Goal: Information Seeking & Learning: Check status

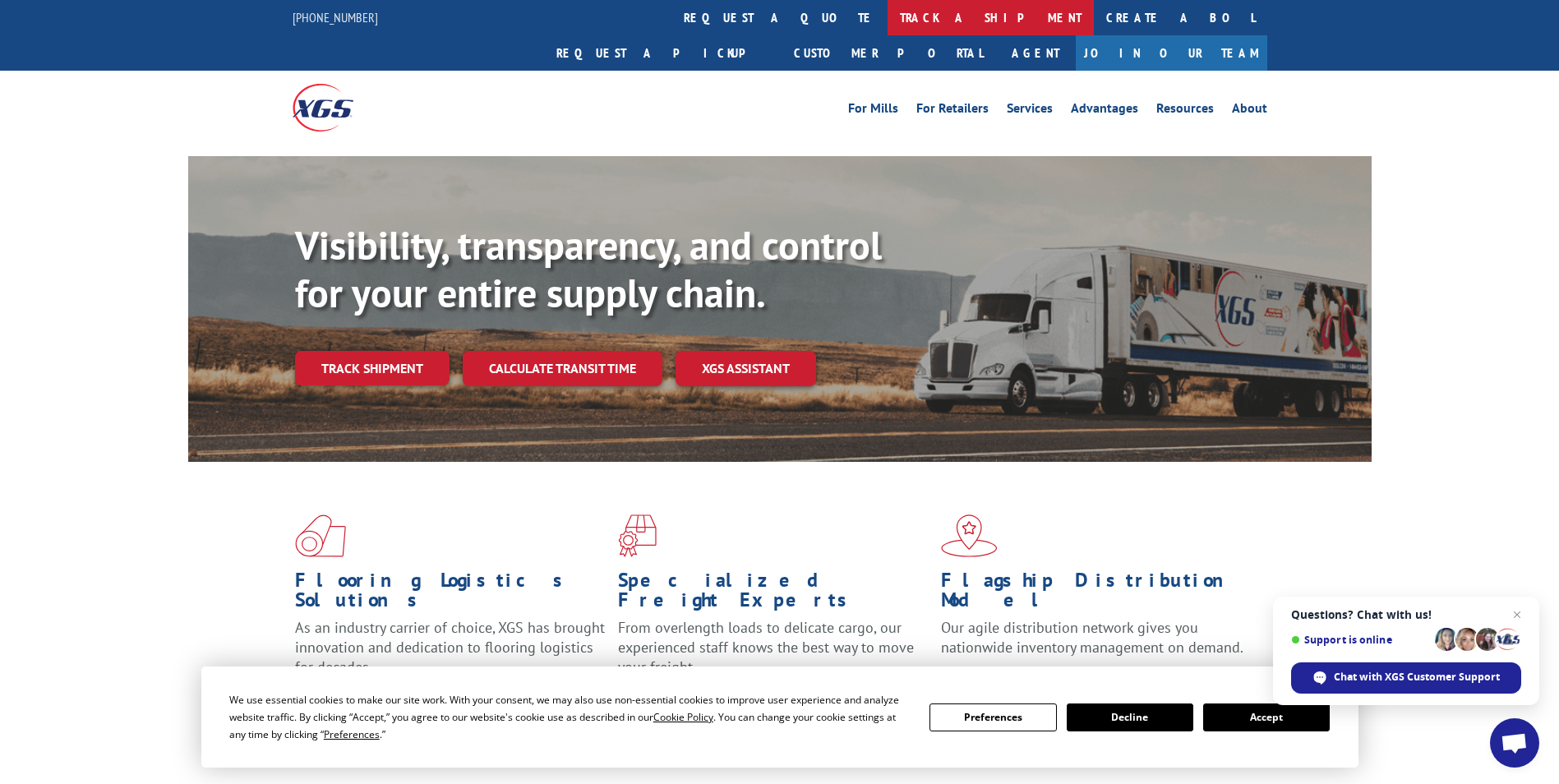
click at [888, 16] on link "track a shipment" at bounding box center [990, 17] width 206 height 35
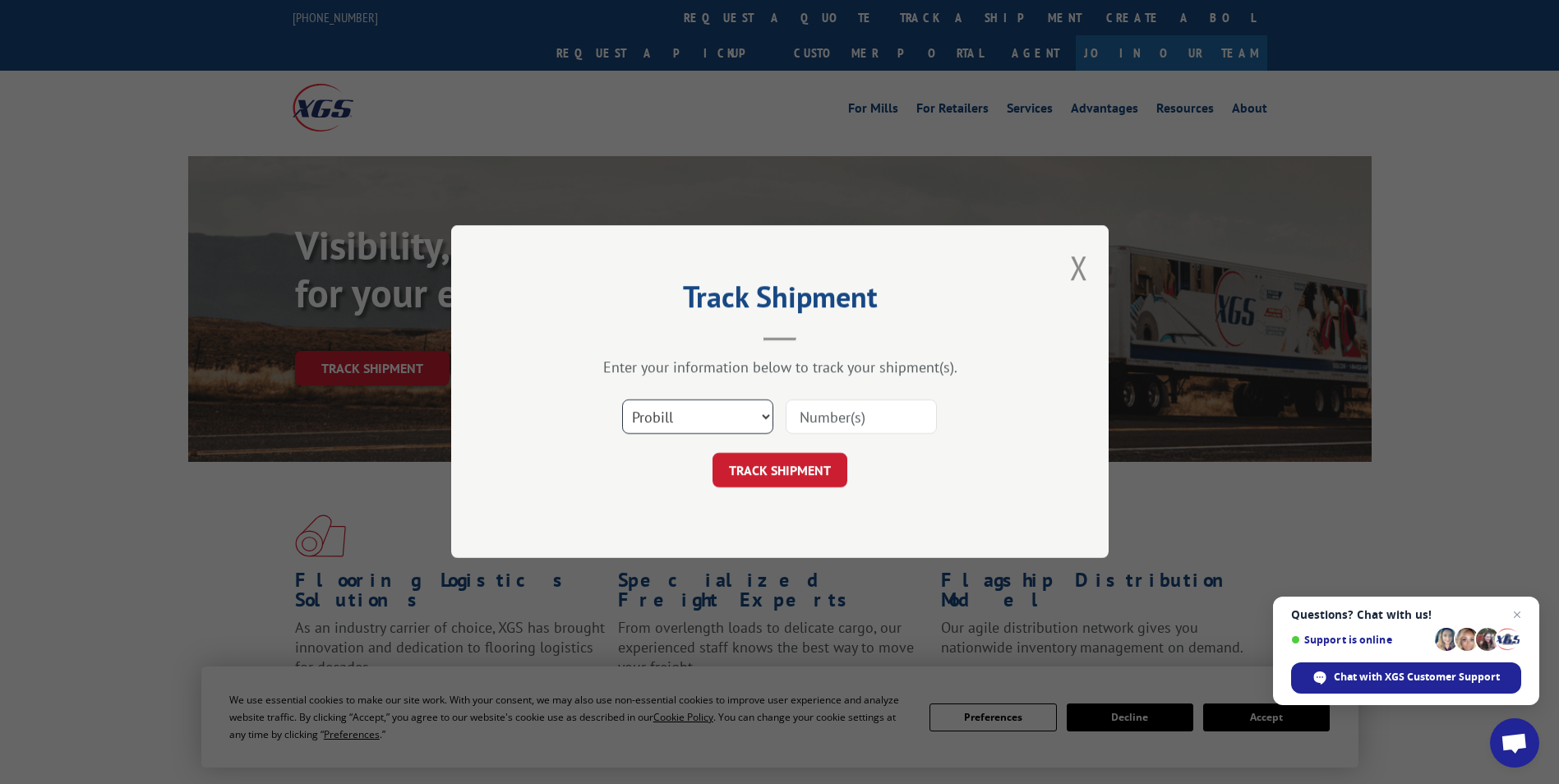
click at [694, 430] on select "Select category... Probill BOL PO" at bounding box center [698, 418] width 152 height 34
select select "po"
click at [622, 401] on select "Select category... Probill BOL PO" at bounding box center [698, 418] width 152 height 34
click at [826, 418] on input at bounding box center [862, 418] width 152 height 34
type input "02505840"
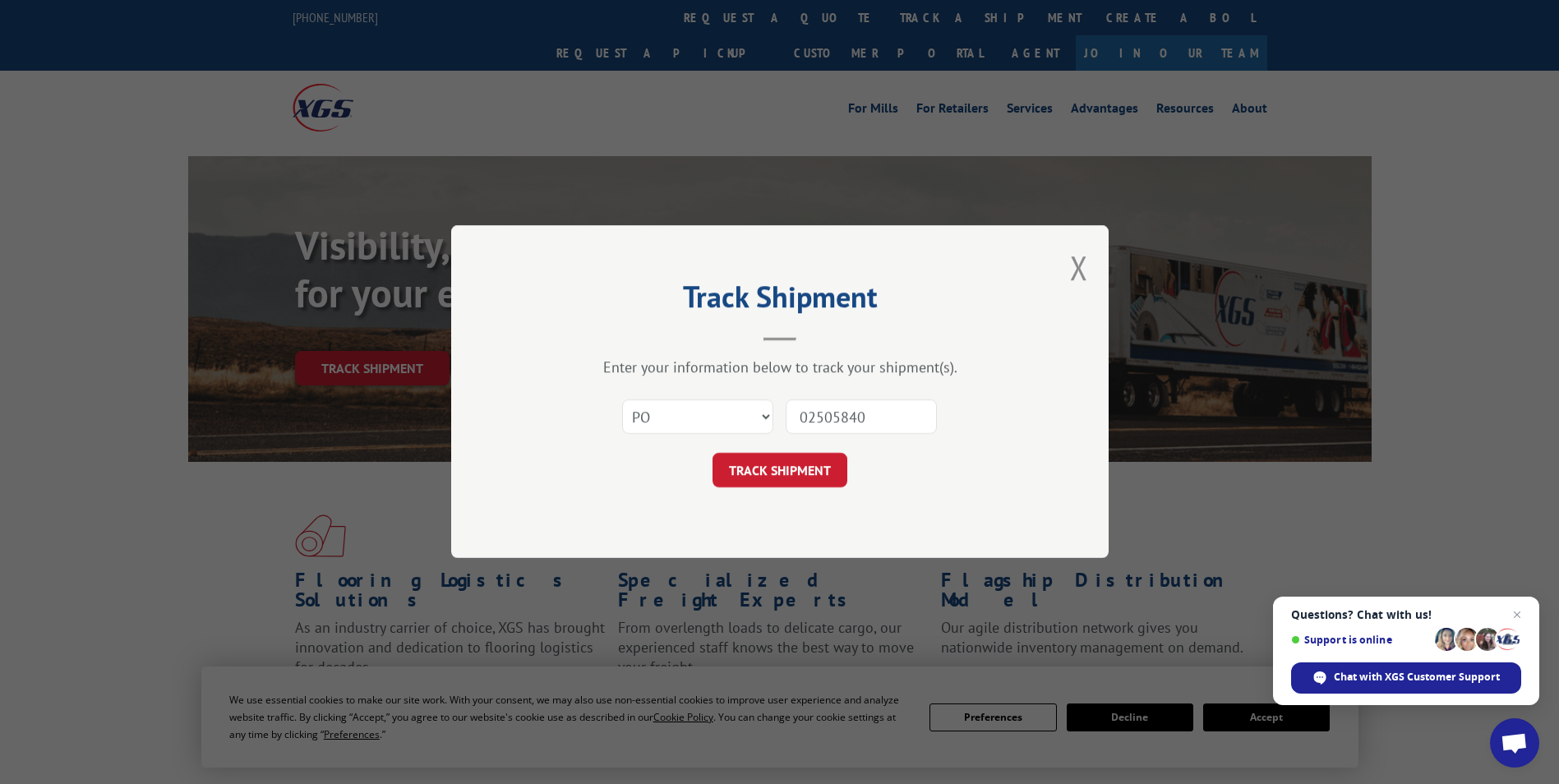
click button "TRACK SHIPMENT" at bounding box center [780, 471] width 134 height 34
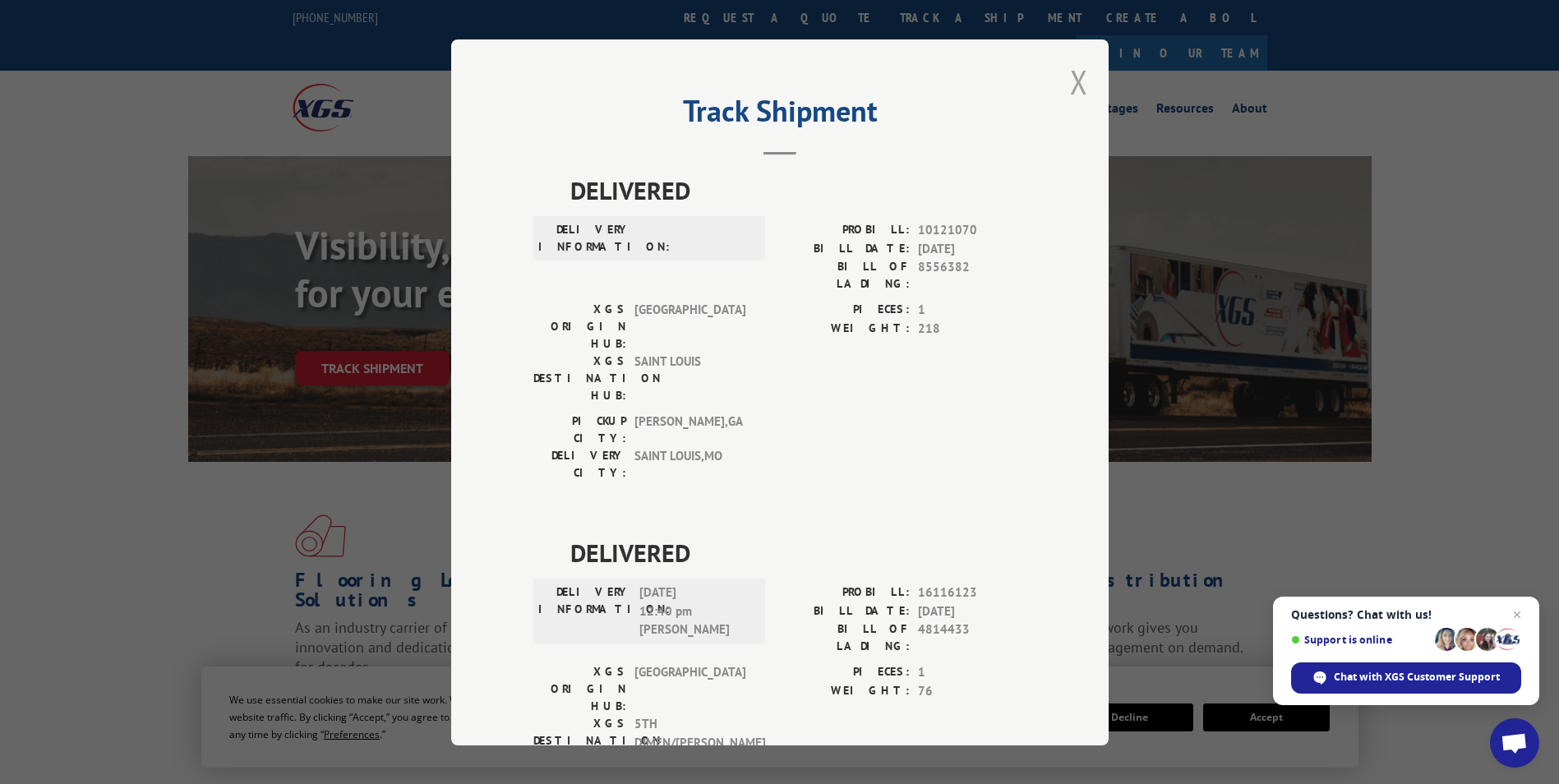
click at [1071, 88] on button "Close modal" at bounding box center [1079, 82] width 18 height 44
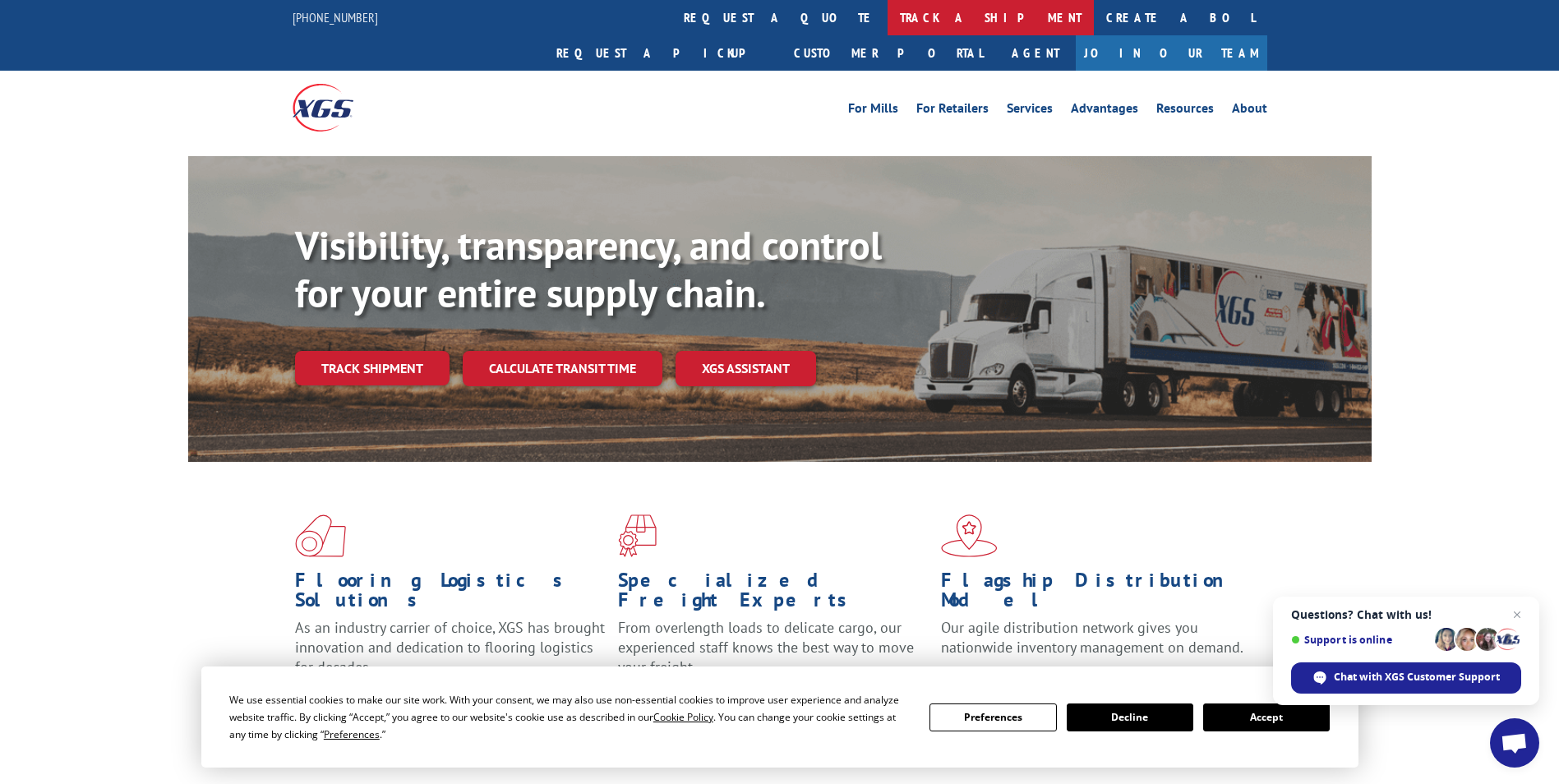
click at [888, 18] on link "track a shipment" at bounding box center [990, 17] width 206 height 35
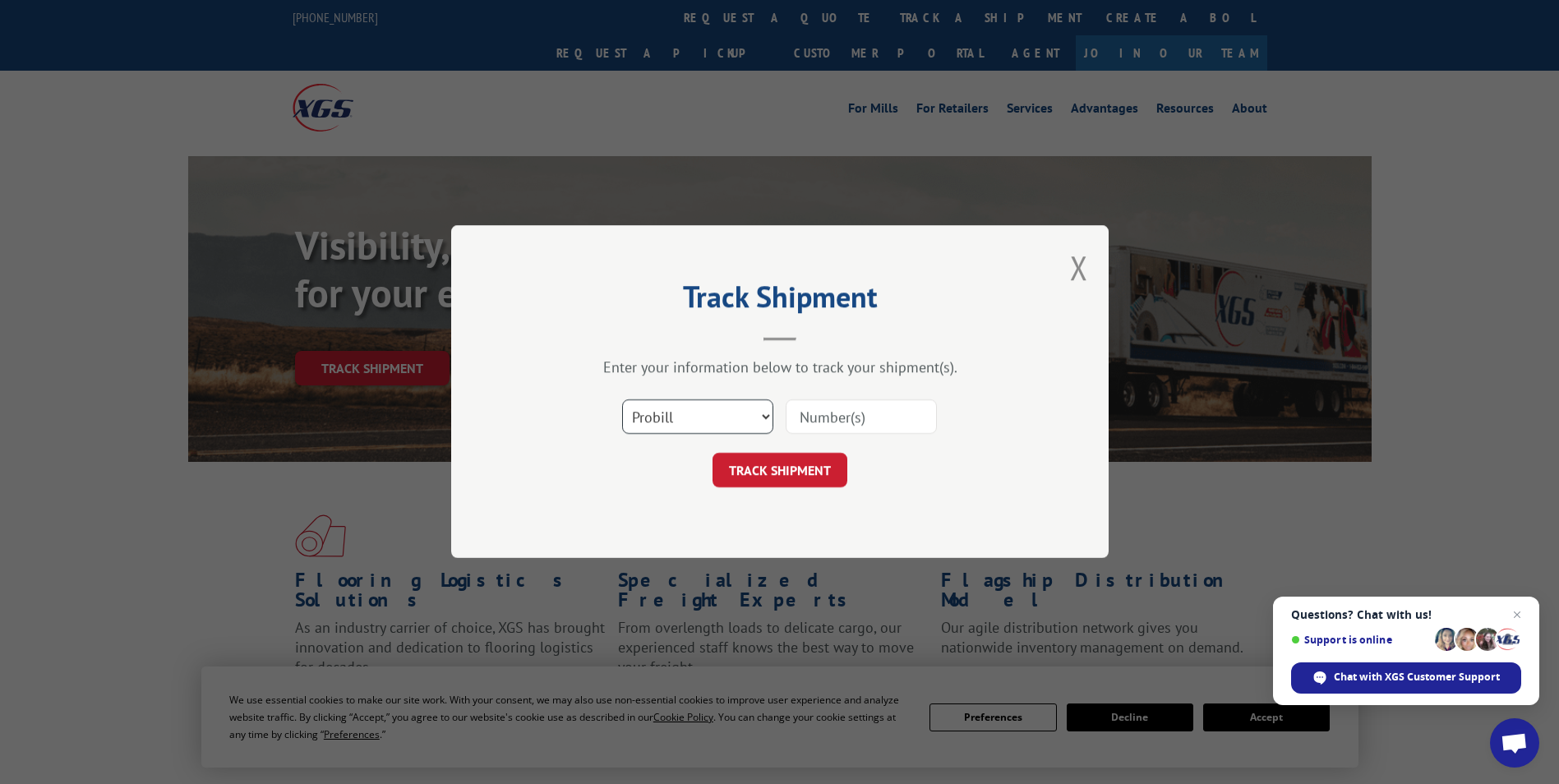
click at [696, 406] on select "Select category... Probill BOL PO" at bounding box center [698, 418] width 152 height 34
select select "po"
click at [622, 401] on select "Select category... Probill BOL PO" at bounding box center [698, 418] width 152 height 34
click at [825, 411] on input at bounding box center [862, 418] width 152 height 34
type input "02505841"
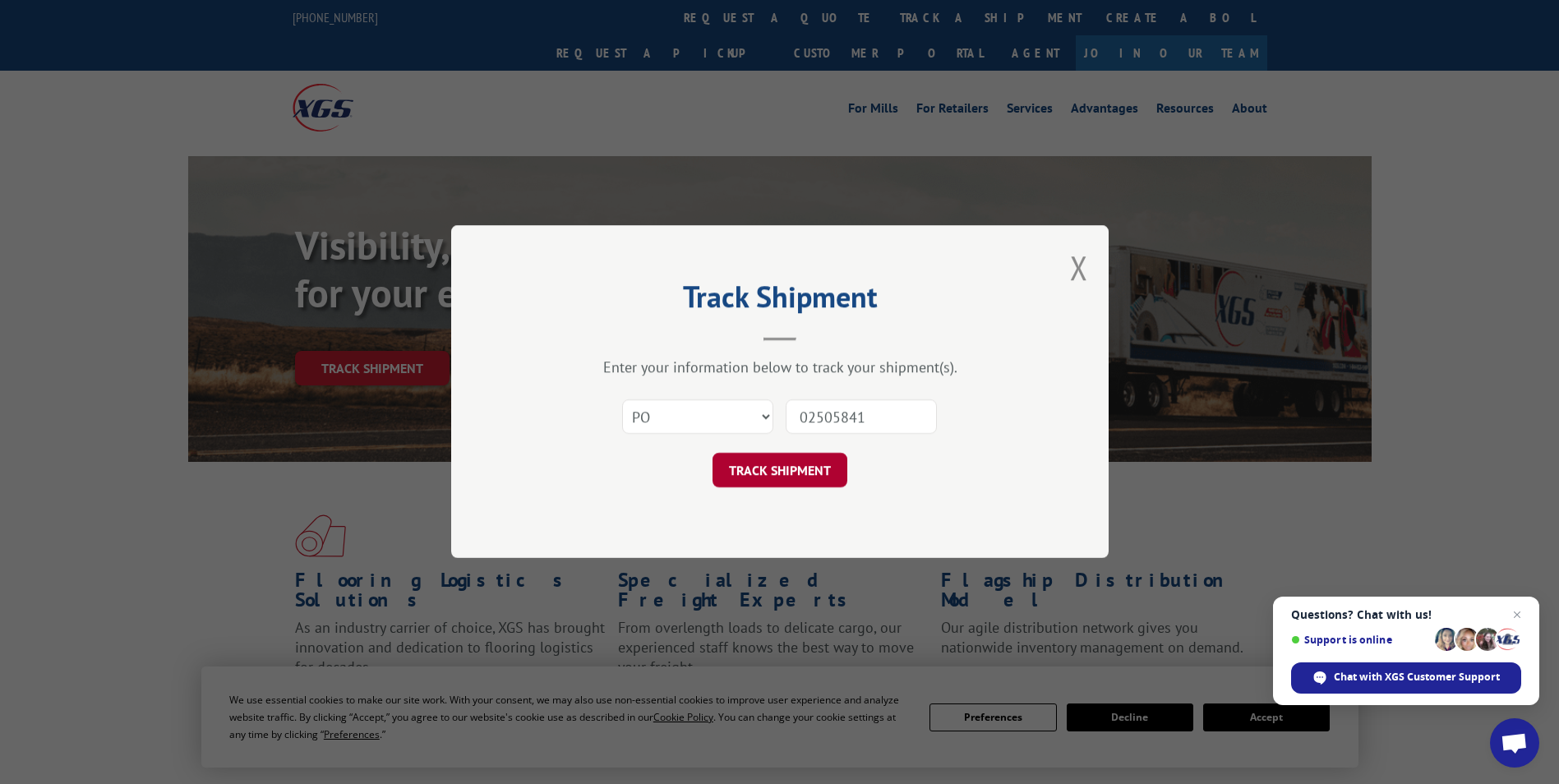
click at [803, 470] on button "TRACK SHIPMENT" at bounding box center [780, 471] width 134 height 34
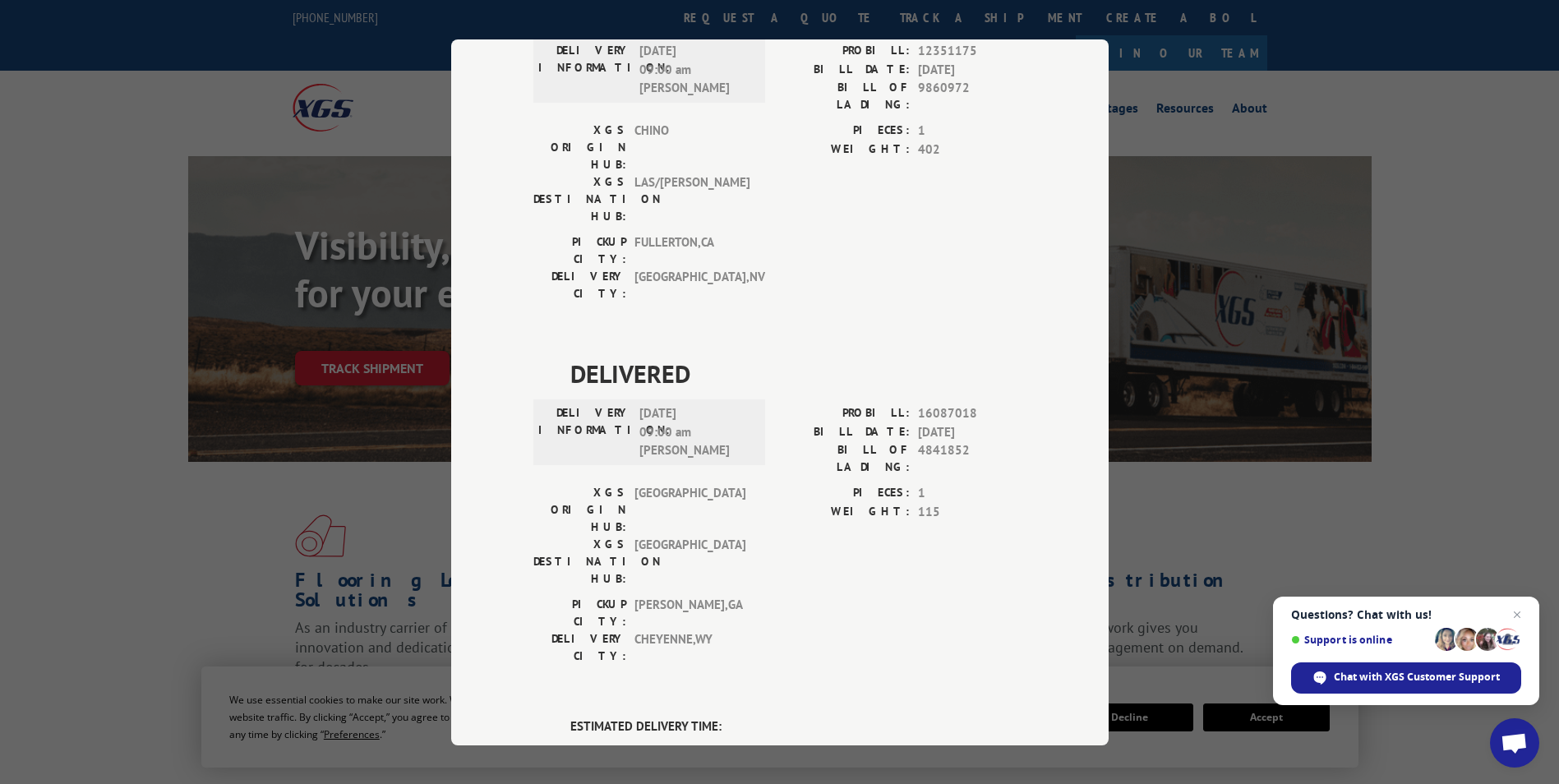
scroll to position [986, 0]
